Goal: Check status

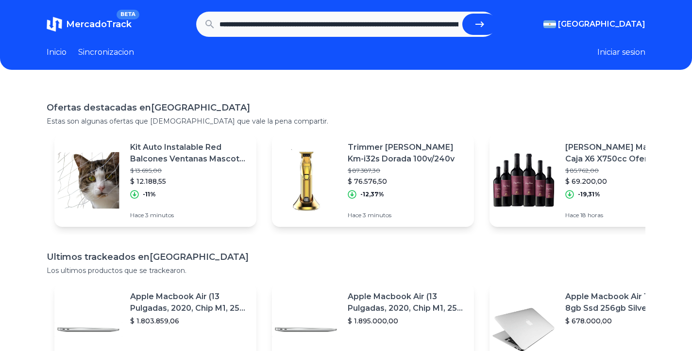
click at [485, 27] on icon "submit" at bounding box center [480, 24] width 12 height 12
type input "**********"
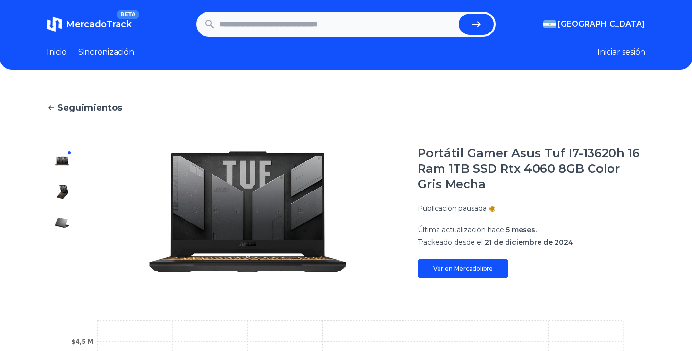
scroll to position [243, 0]
